Goal: Information Seeking & Learning: Check status

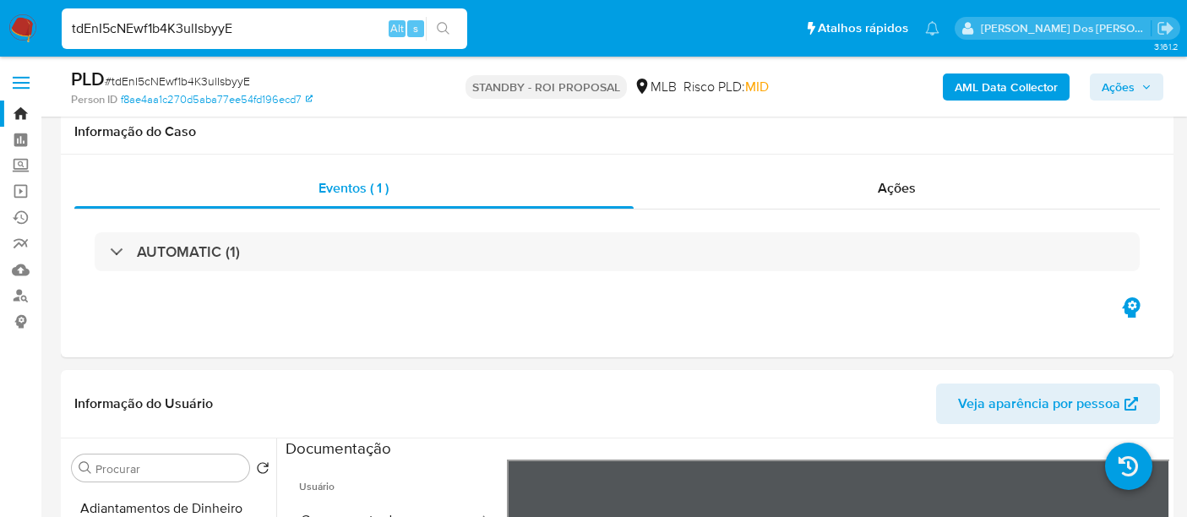
select select "10"
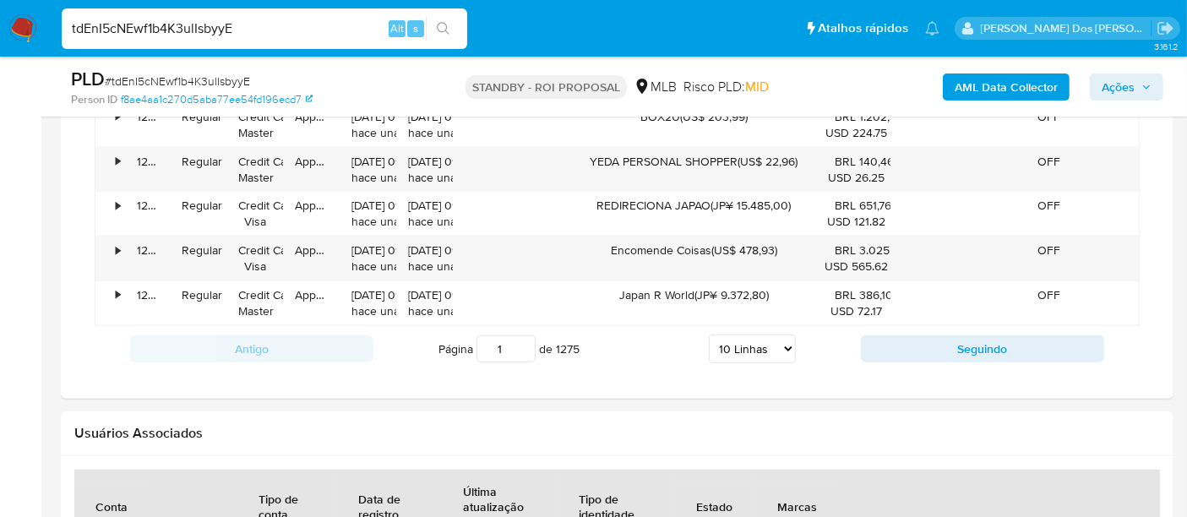
scroll to position [142, 0]
click at [249, 30] on input "tdEnI5cNEwf1b4K3ulIsbyyE" at bounding box center [264, 29] width 405 height 22
paste input "HjmsCeWtYEiidQFiAvSN5Uki"
type input "HjmsCeWtYEiidQFiAvSN5Uki"
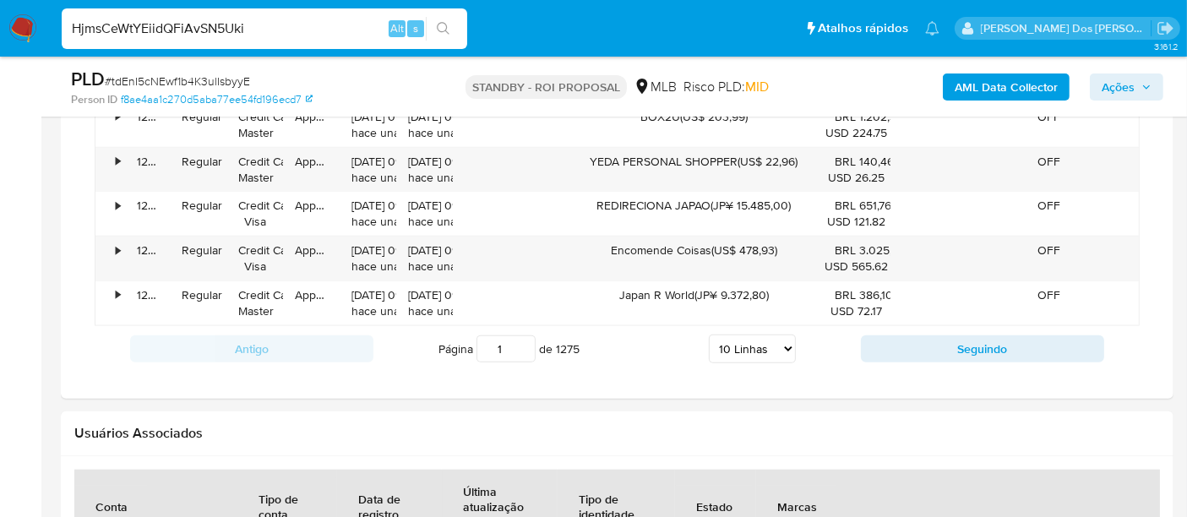
click at [335, 33] on input "HjmsCeWtYEiidQFiAvSN5Uki" at bounding box center [264, 29] width 405 height 22
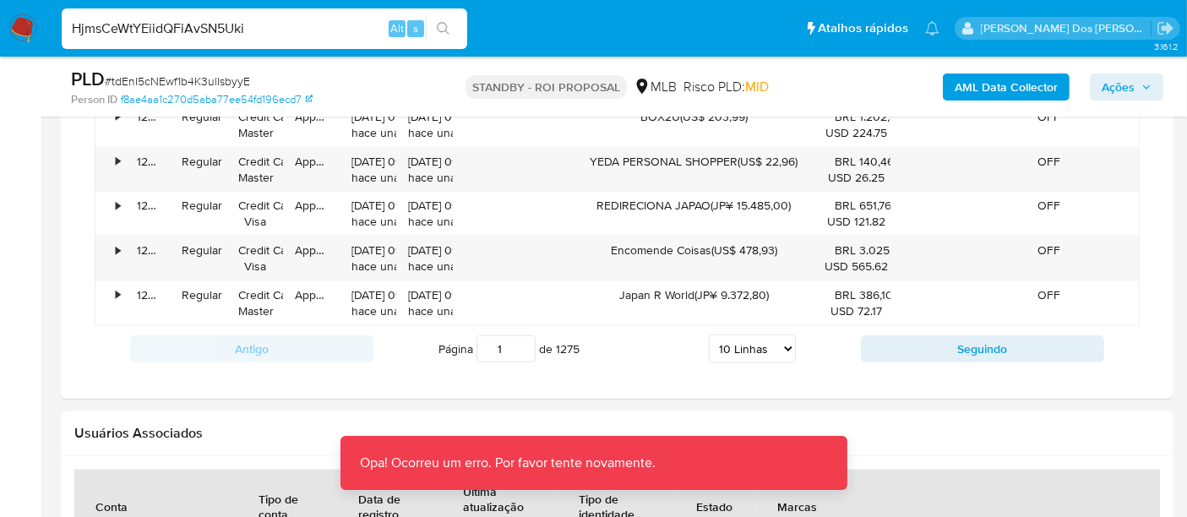
click at [340, 20] on input "HjmsCeWtYEiidQFiAvSN5Uki" at bounding box center [264, 29] width 405 height 22
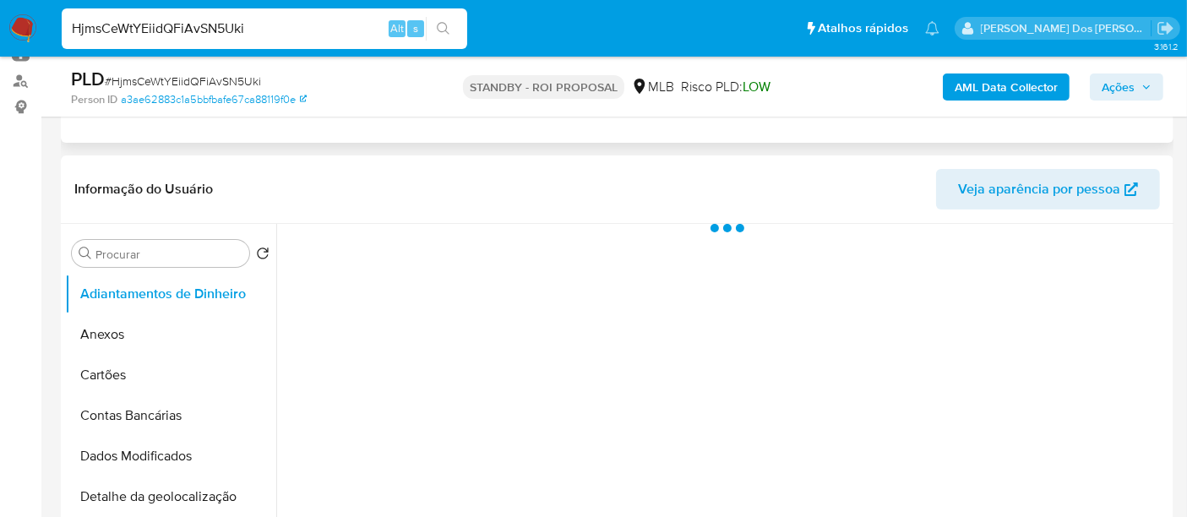
scroll to position [469, 0]
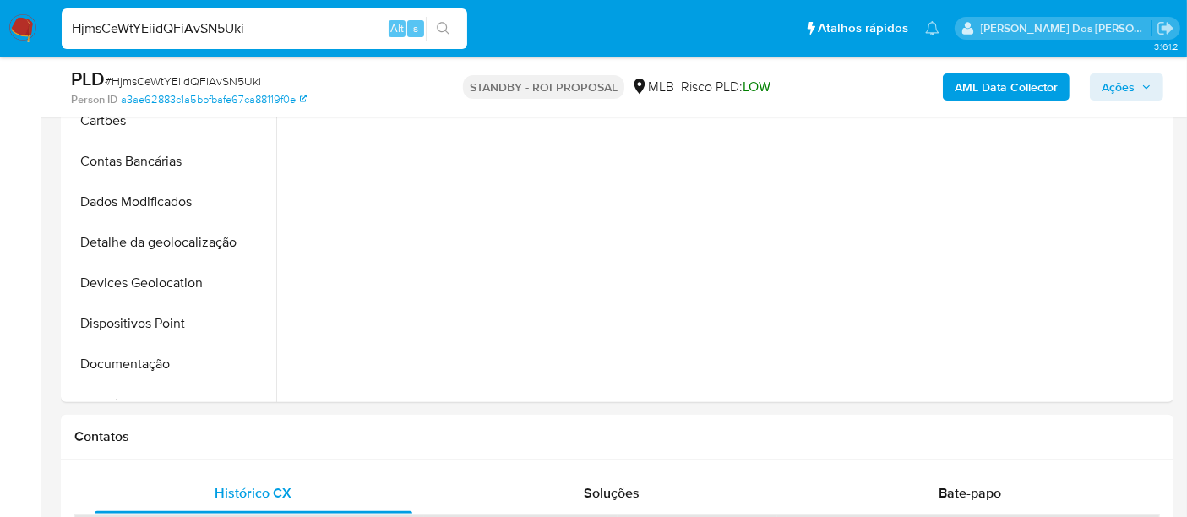
select select "10"
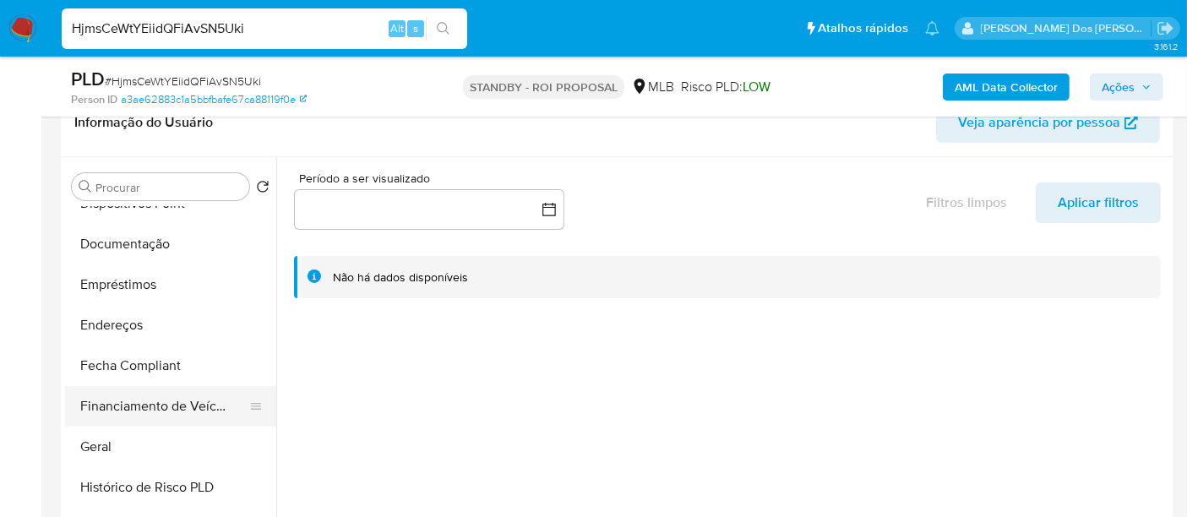
scroll to position [375, 0]
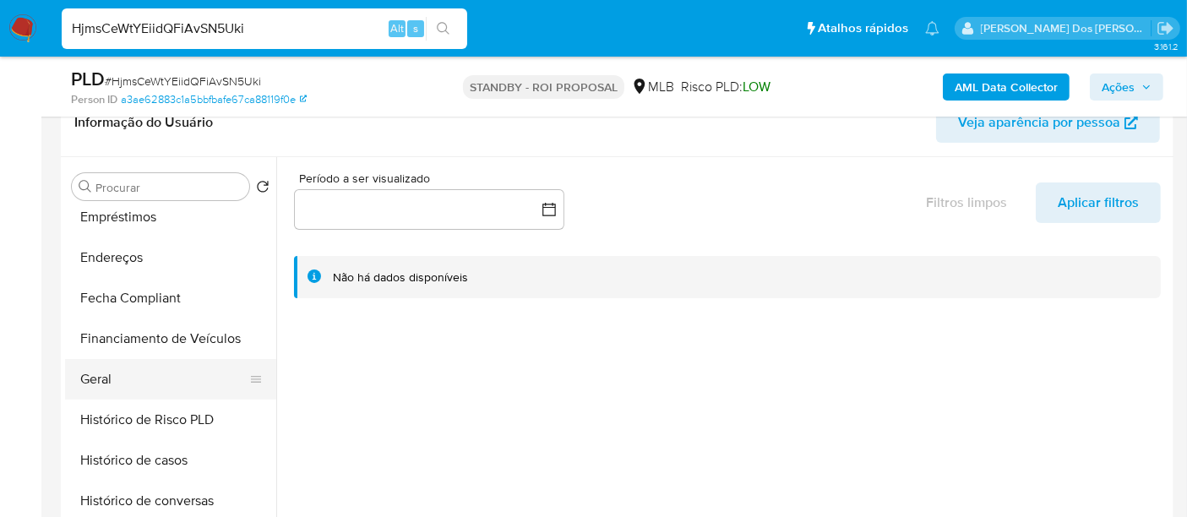
click at [97, 382] on button "Geral" at bounding box center [164, 379] width 198 height 41
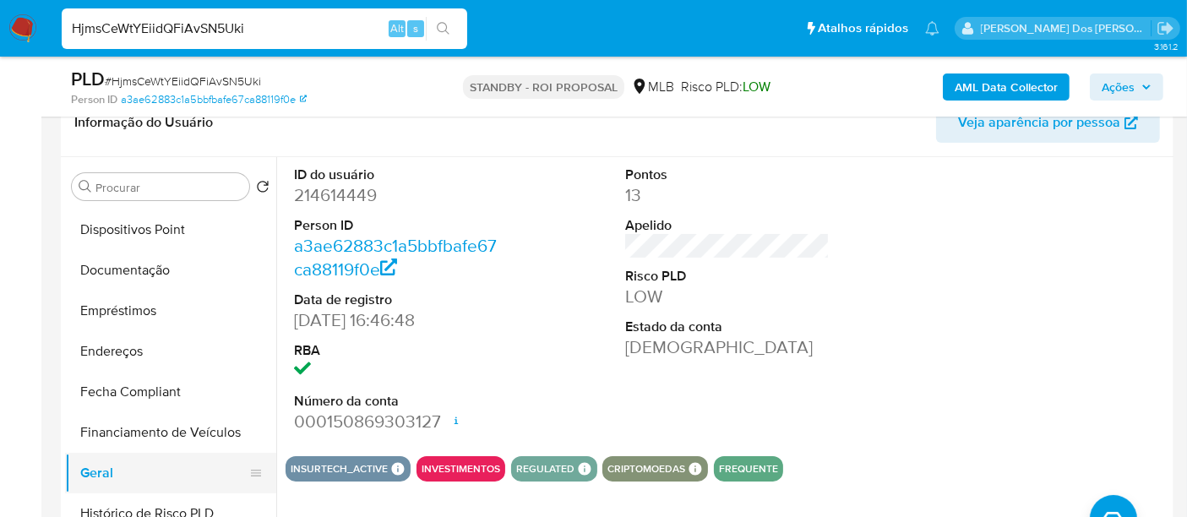
scroll to position [563, 0]
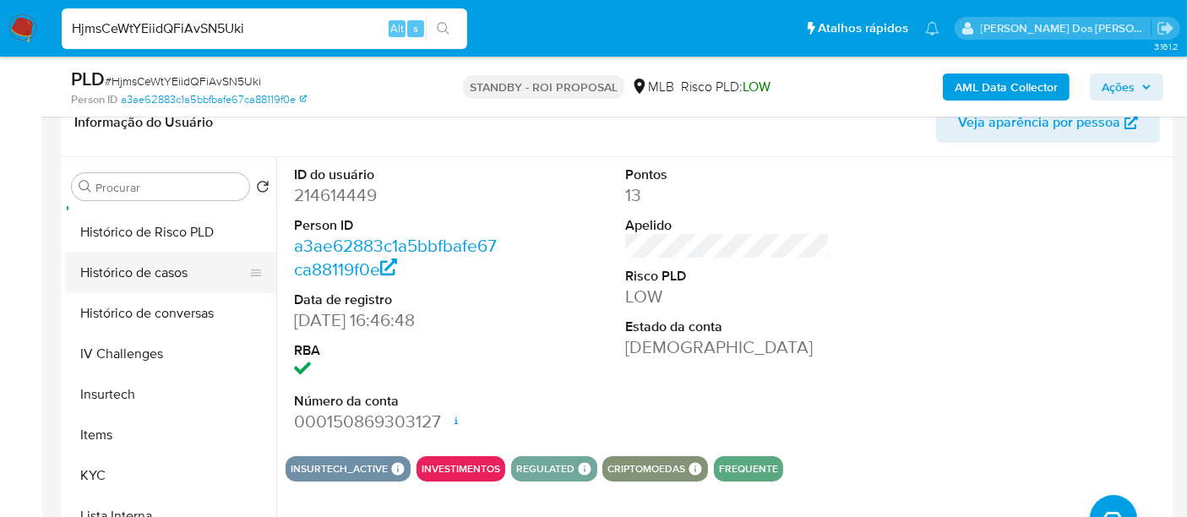
click at [155, 270] on button "Histórico de casos" at bounding box center [164, 273] width 198 height 41
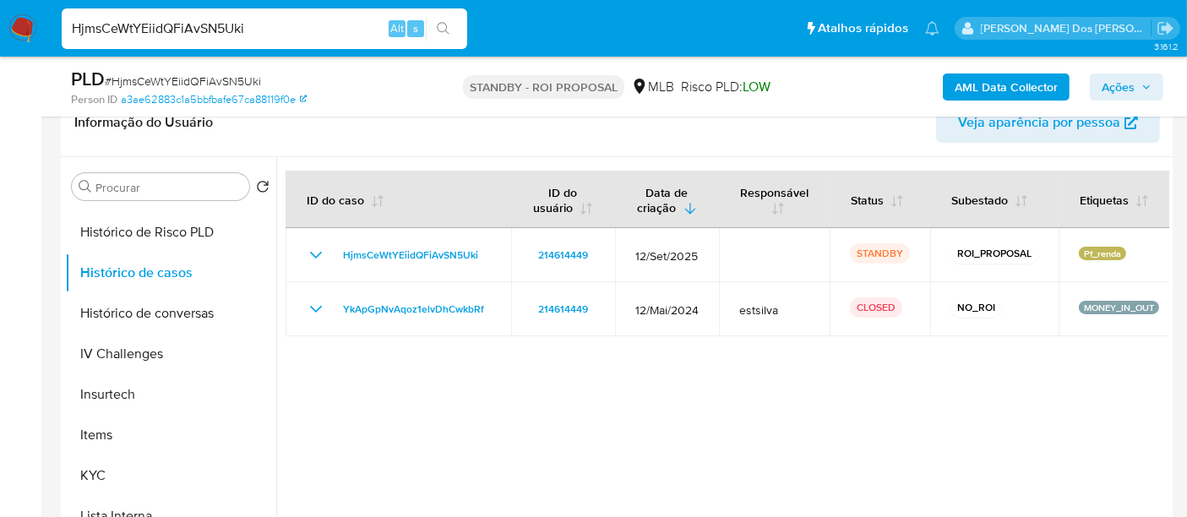
click at [235, 30] on input "HjmsCeWtYEiidQFiAvSN5Uki" at bounding box center [264, 29] width 405 height 22
paste input "UgFPvDXJMIo7KZKWa1xQqo2v"
type input "UgFPvDXJMIo7KZKWa1xQqo2v"
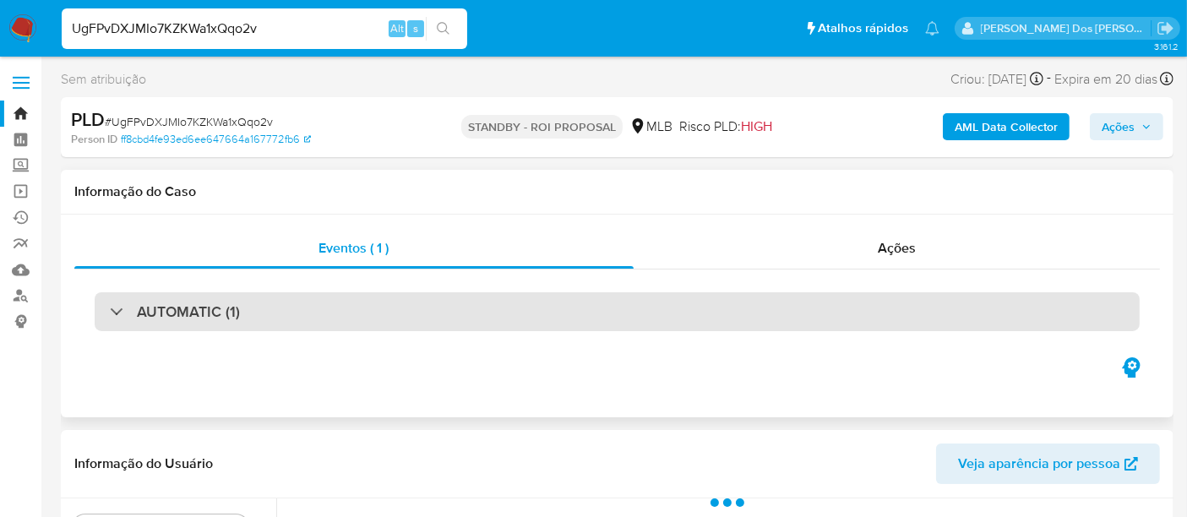
select select "10"
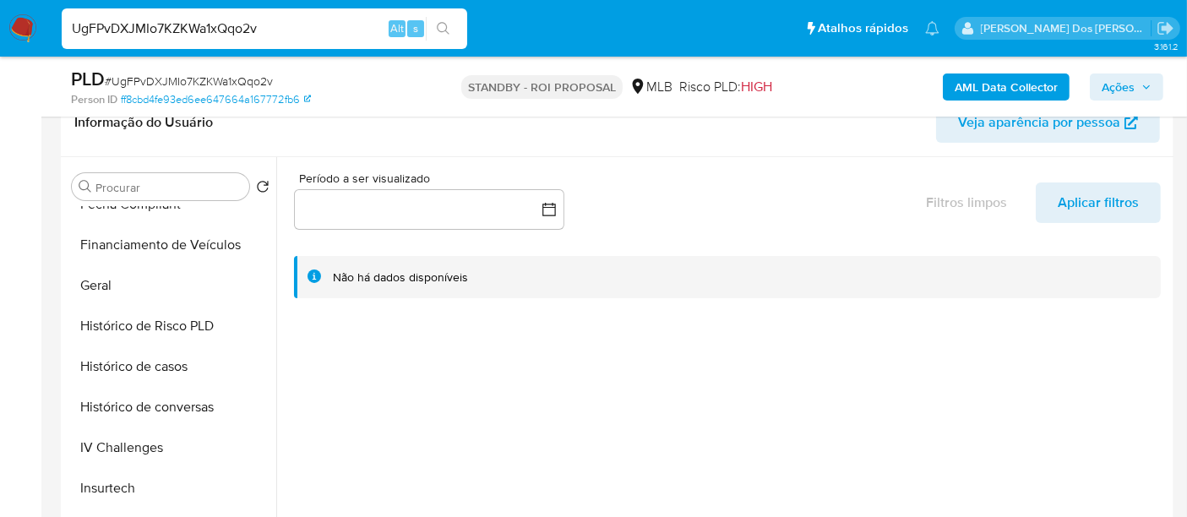
scroll to position [656, 0]
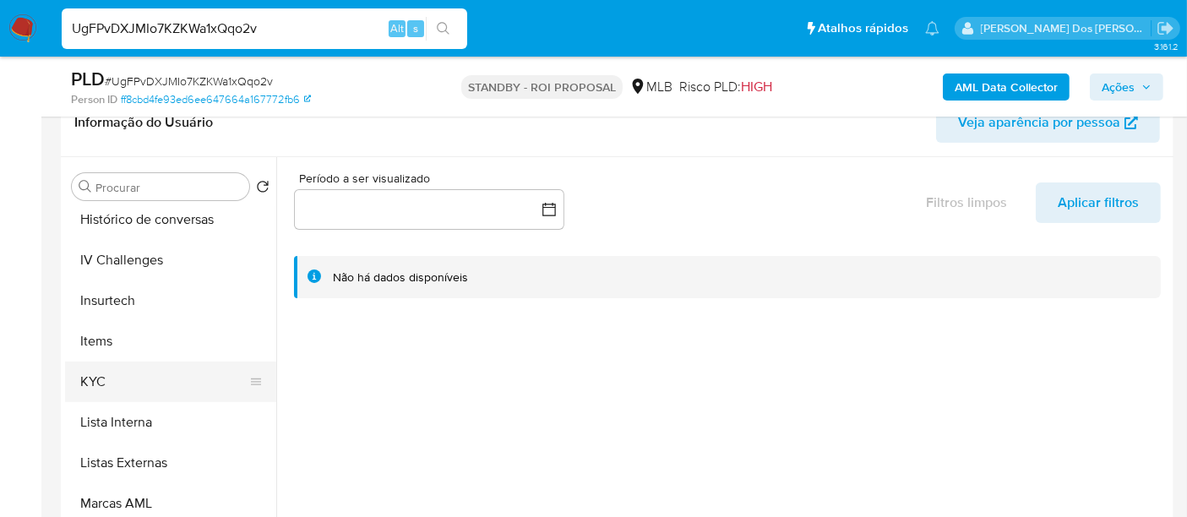
click at [100, 394] on button "KYC" at bounding box center [164, 382] width 198 height 41
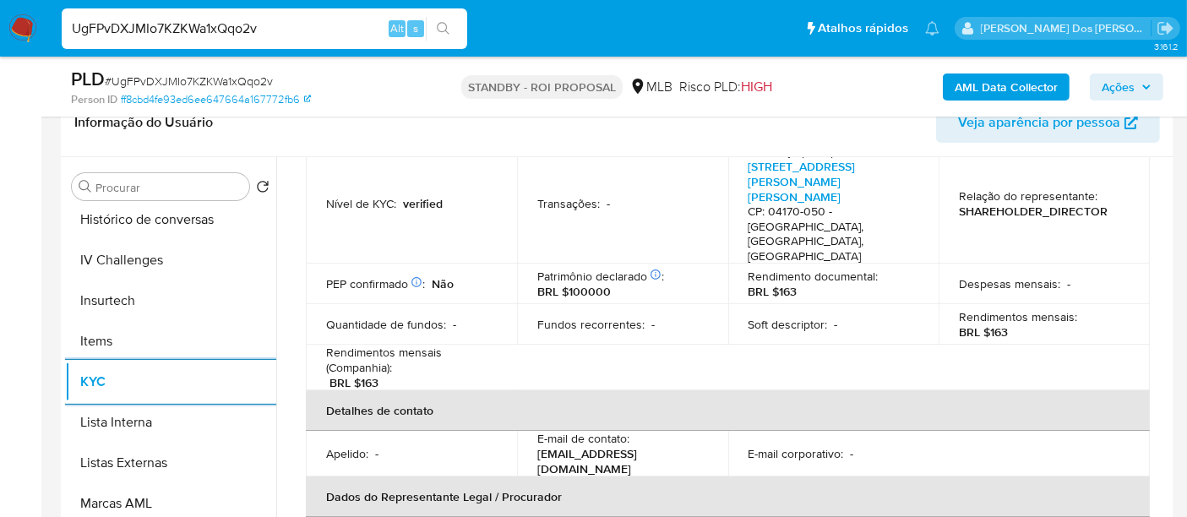
scroll to position [375, 0]
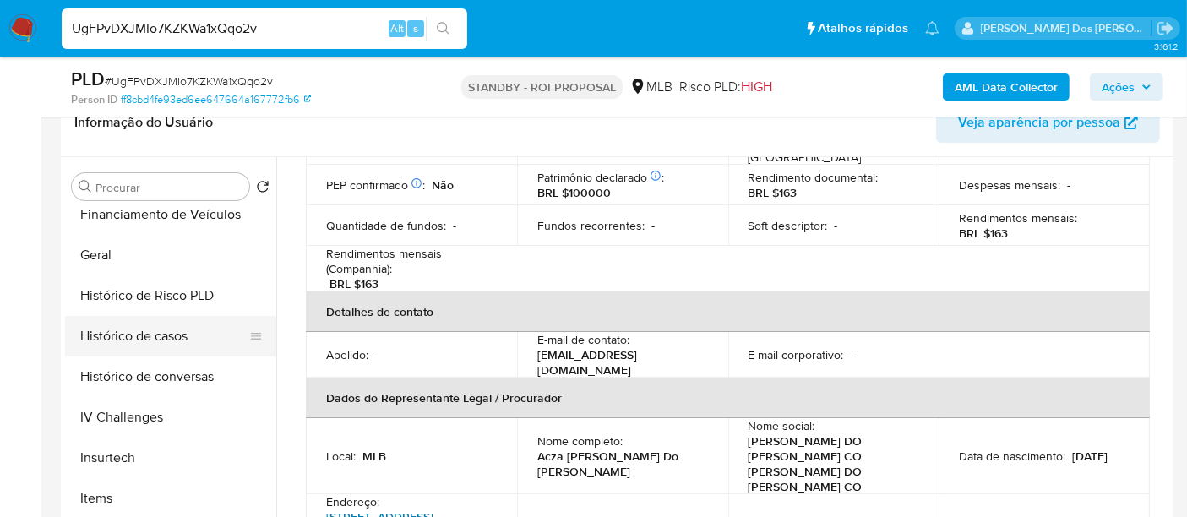
scroll to position [469, 0]
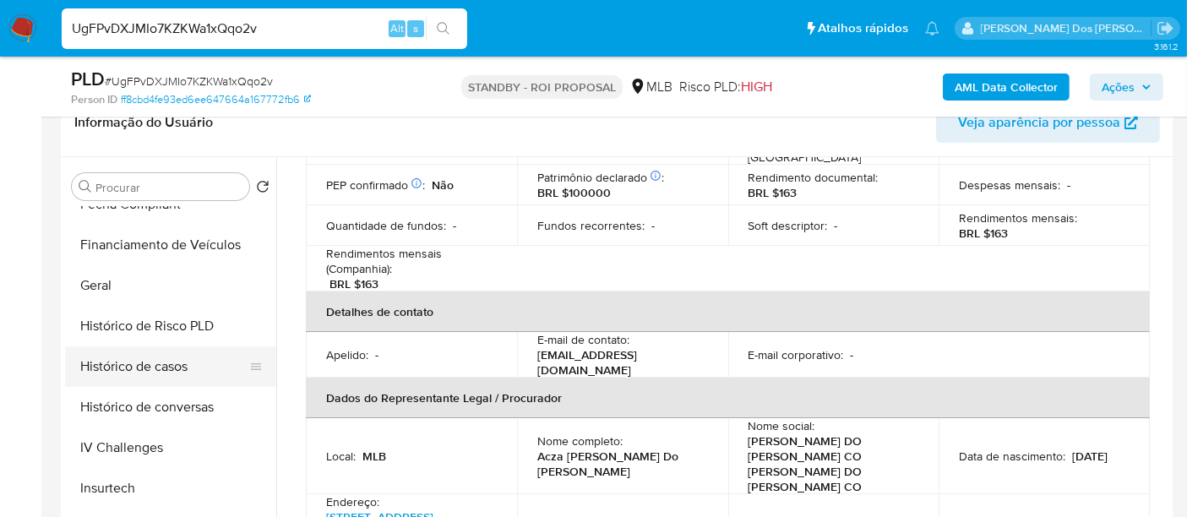
click at [166, 367] on button "Histórico de casos" at bounding box center [164, 366] width 198 height 41
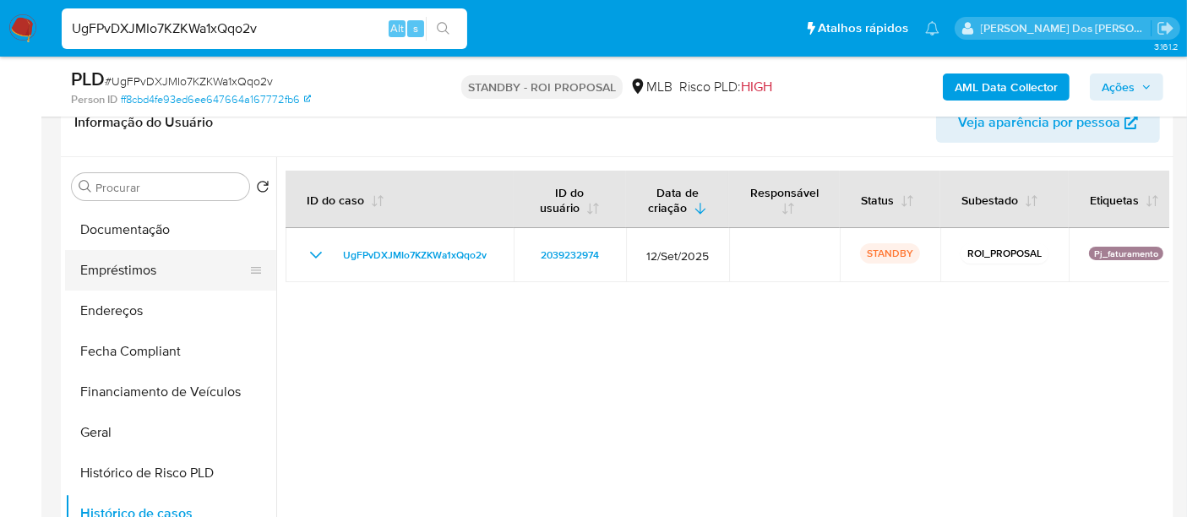
scroll to position [188, 0]
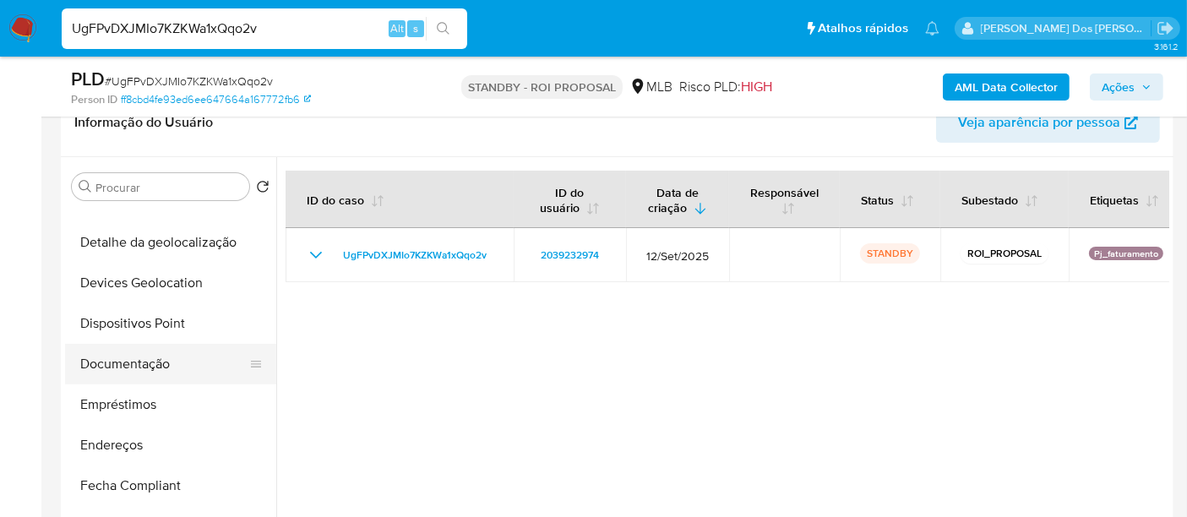
click at [145, 362] on button "Documentação" at bounding box center [164, 364] width 198 height 41
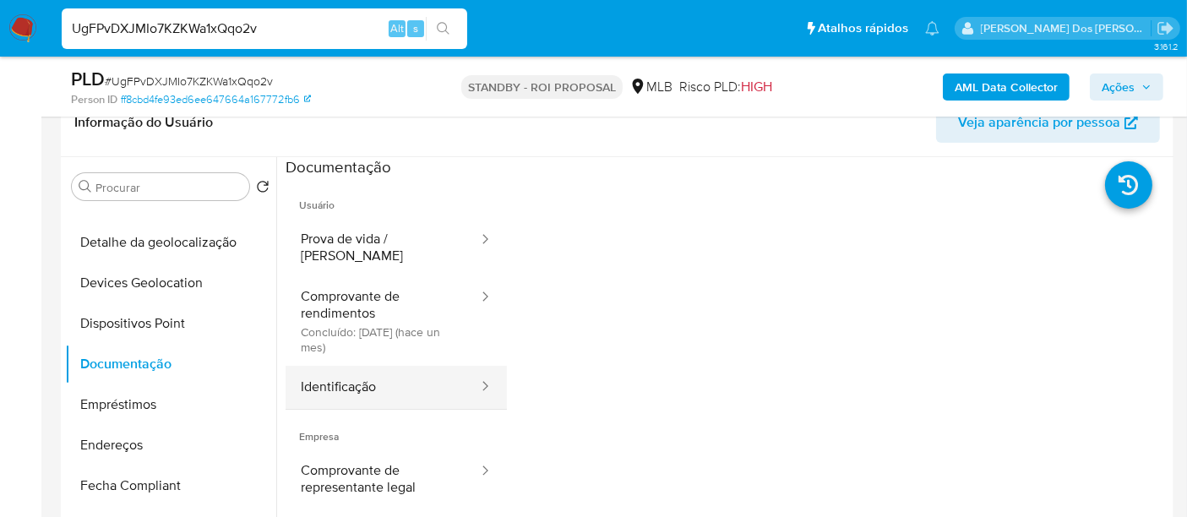
click at [356, 369] on button "Identificação" at bounding box center [382, 387] width 194 height 43
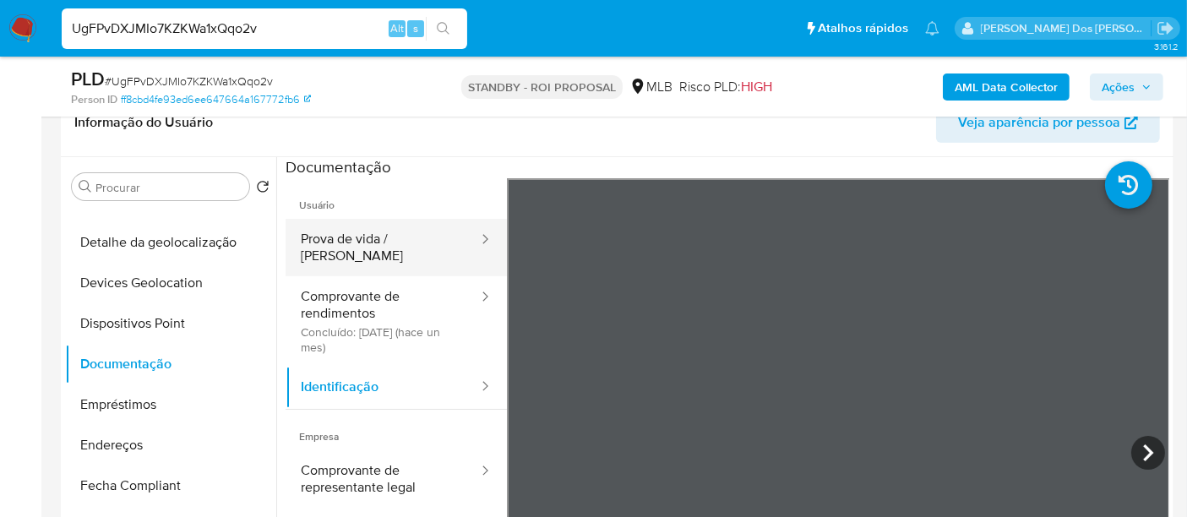
click at [332, 237] on button "Prova de vida / [PERSON_NAME]" at bounding box center [382, 247] width 194 height 57
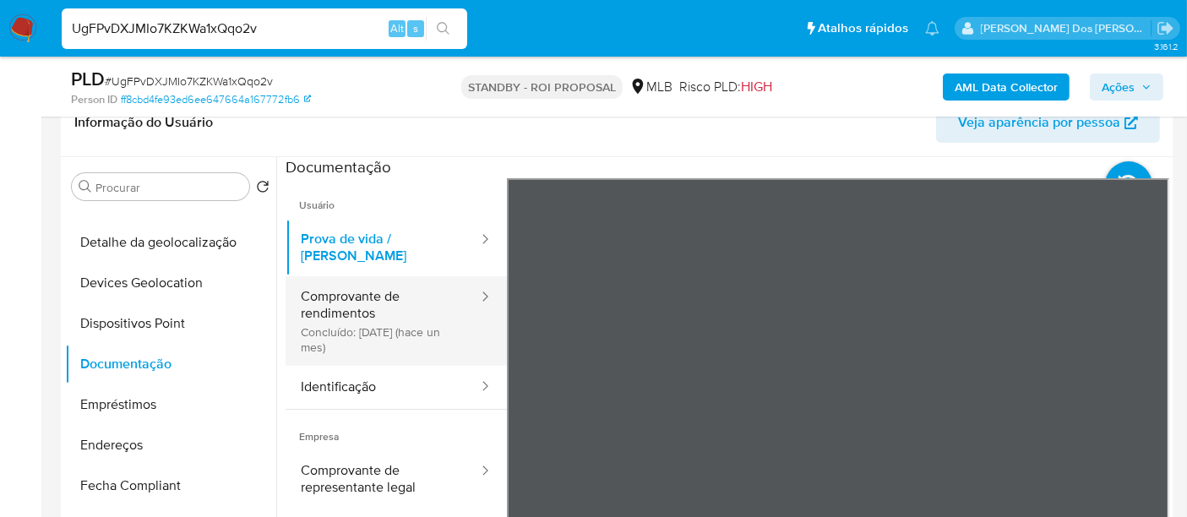
click at [358, 291] on button "Comprovante de rendimentos Concluído: [DATE] (hace un mes)" at bounding box center [382, 321] width 194 height 90
